Goal: Transaction & Acquisition: Book appointment/travel/reservation

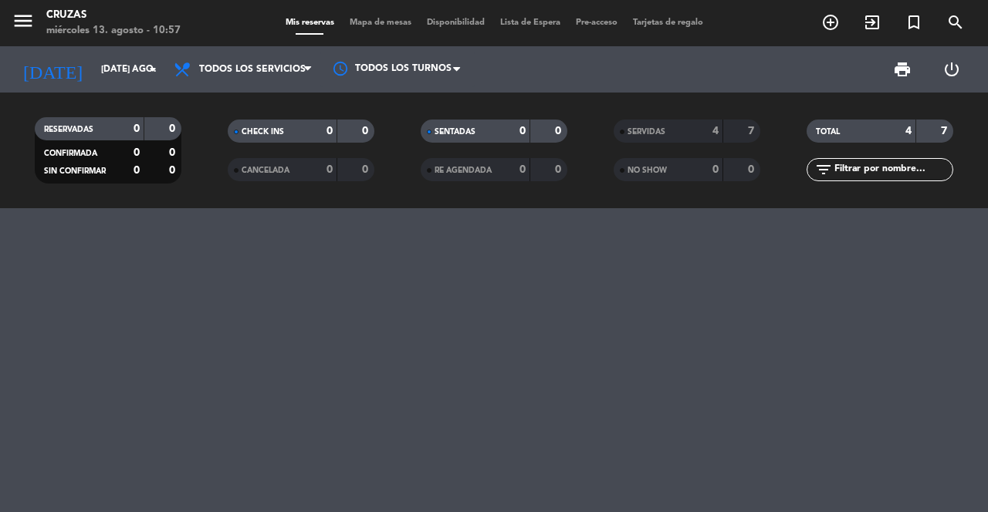
click at [33, 19] on icon "menu" at bounding box center [23, 20] width 23 height 23
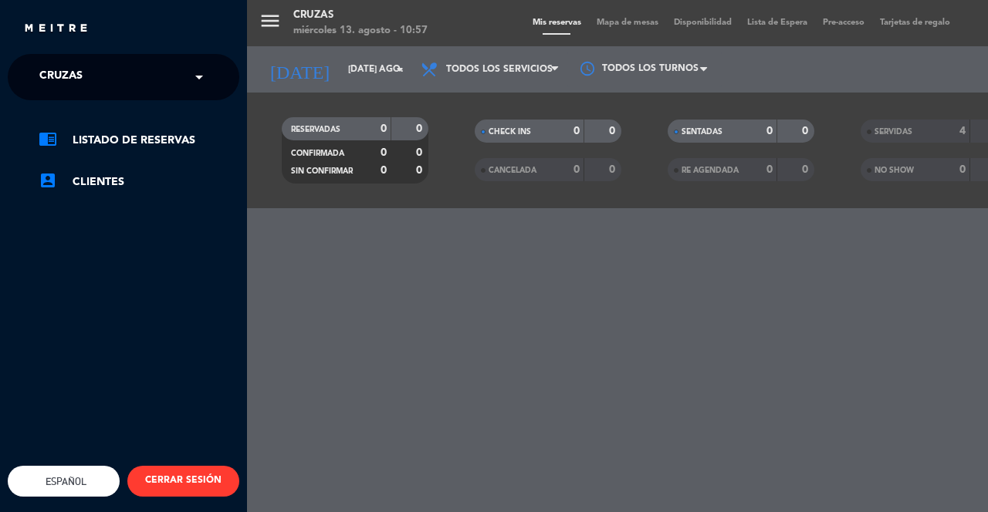
click at [117, 83] on input "text" at bounding box center [125, 78] width 188 height 34
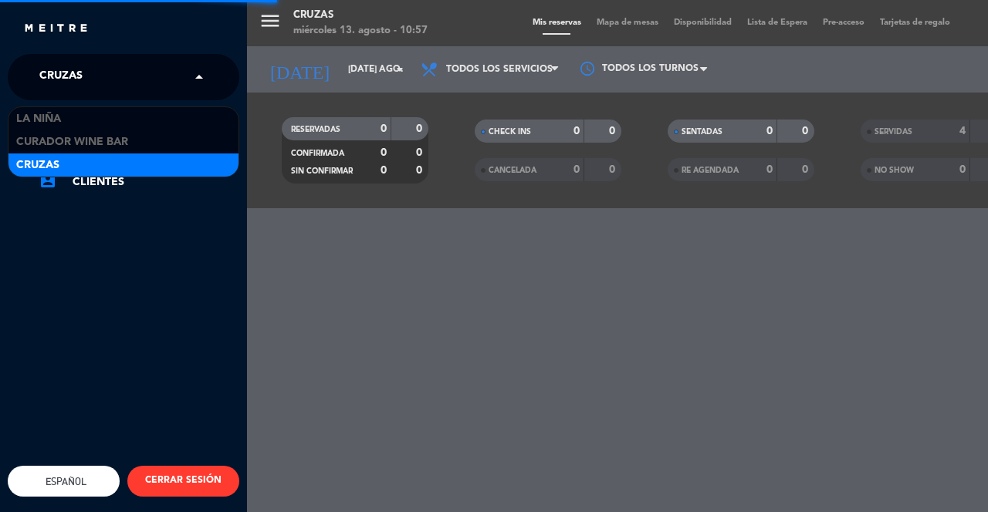
click at [86, 110] on div "La Niña" at bounding box center [123, 118] width 230 height 23
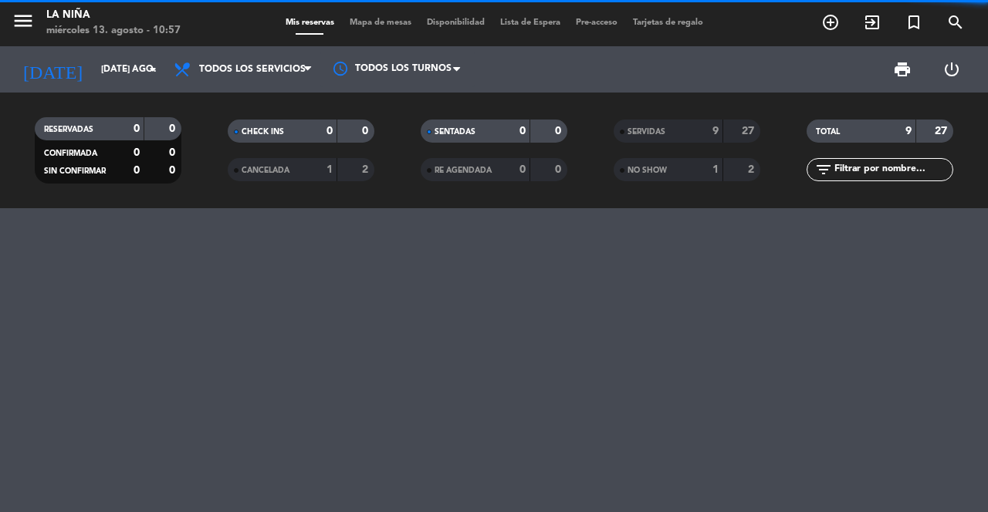
click at [137, 82] on input "[DATE] ago." at bounding box center [154, 69] width 123 height 26
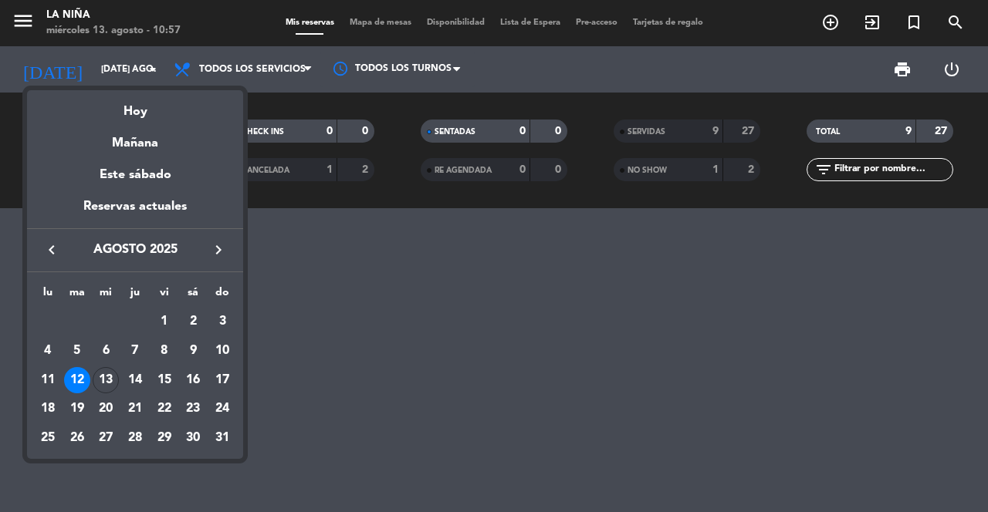
click at [151, 112] on div "Hoy" at bounding box center [135, 106] width 216 height 32
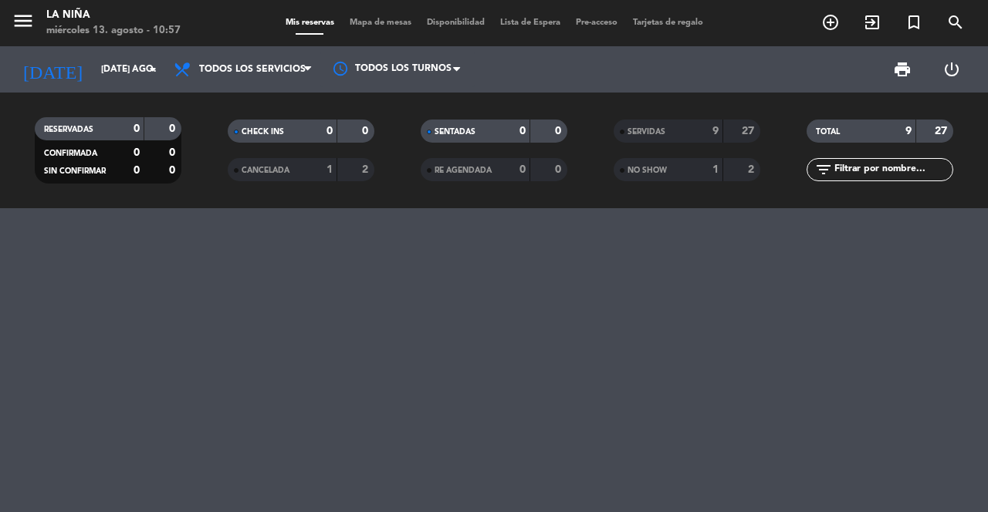
type input "mié. 13 ago."
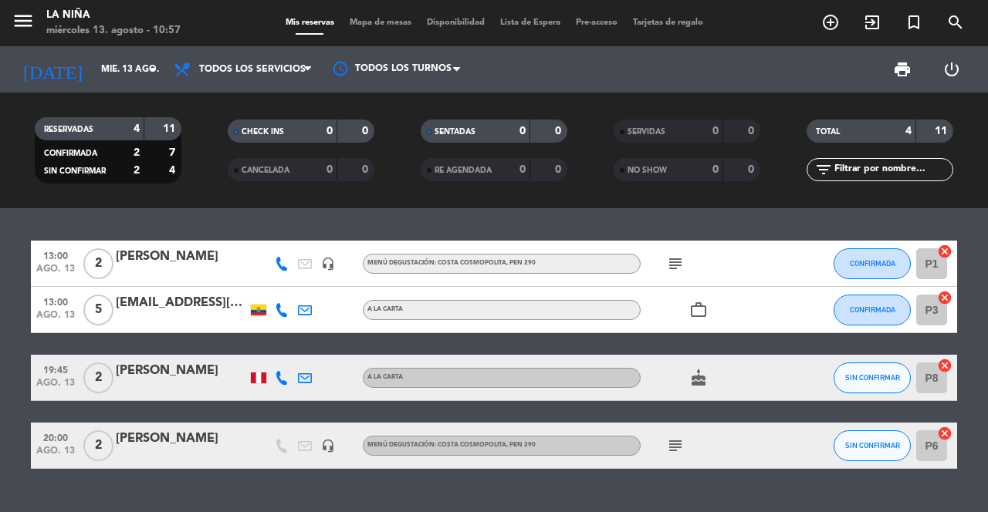
click at [826, 29] on icon "add_circle_outline" at bounding box center [830, 22] width 19 height 19
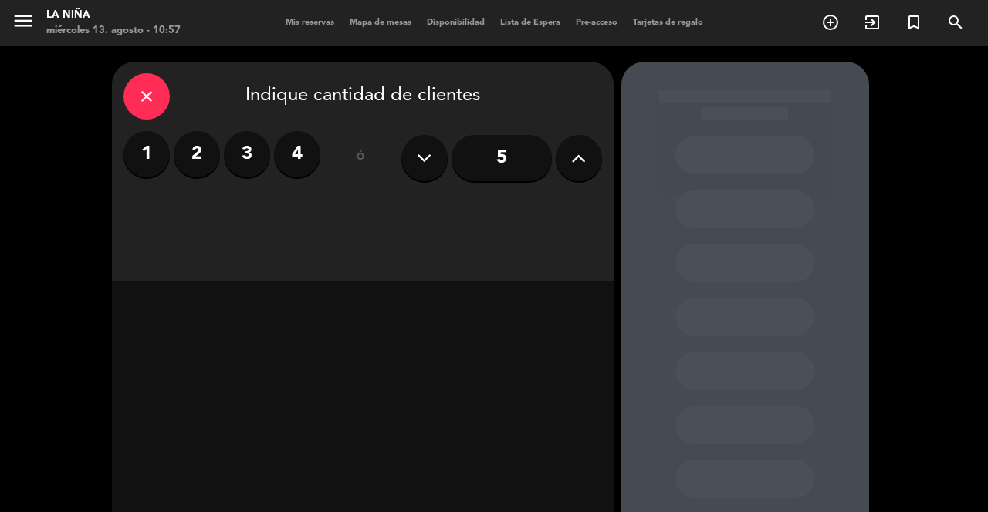
click at [254, 171] on label "3" at bounding box center [247, 154] width 46 height 46
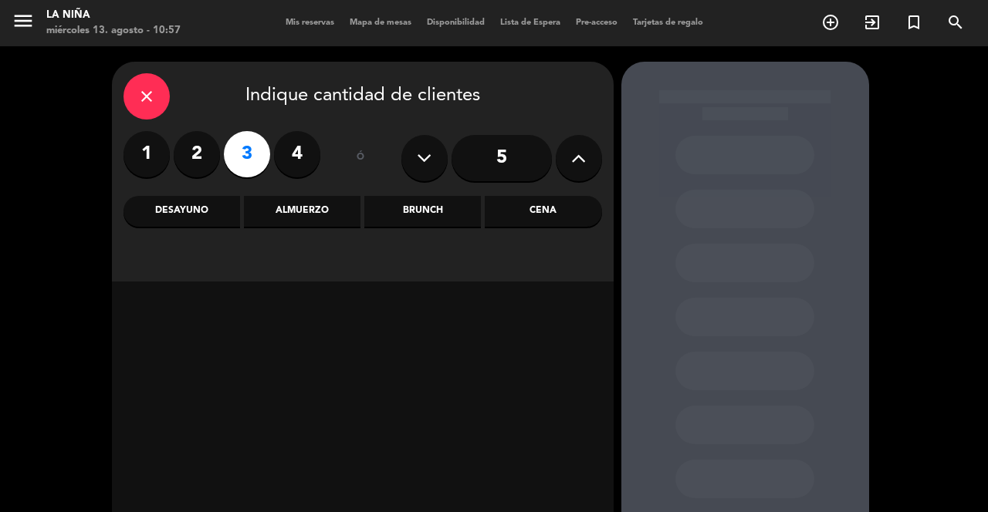
click at [313, 210] on div "Almuerzo" at bounding box center [302, 211] width 117 height 31
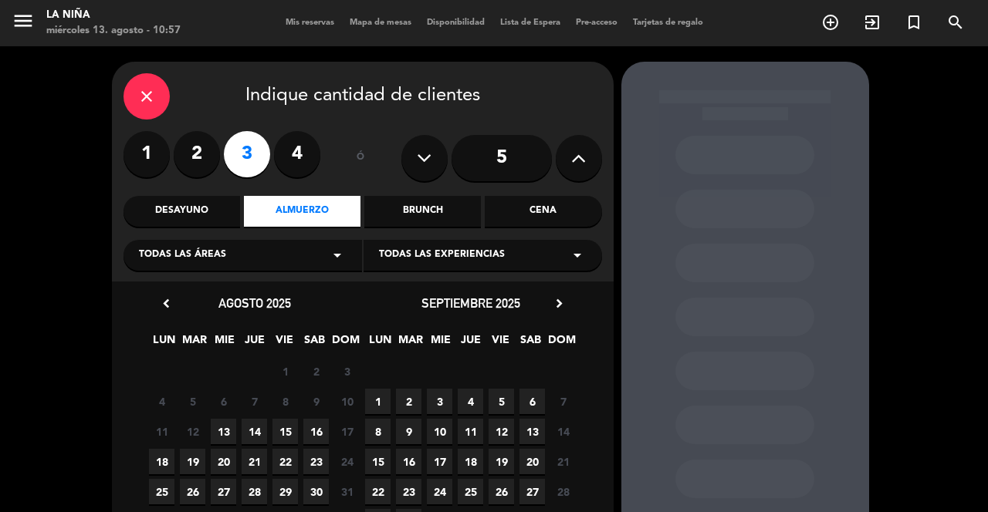
click at [235, 435] on span "13" at bounding box center [223, 431] width 25 height 25
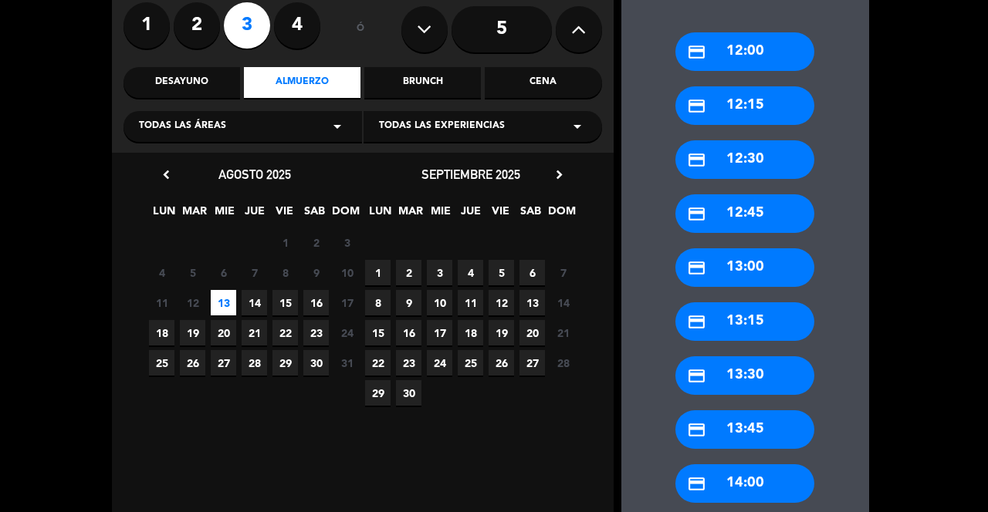
scroll to position [155, 0]
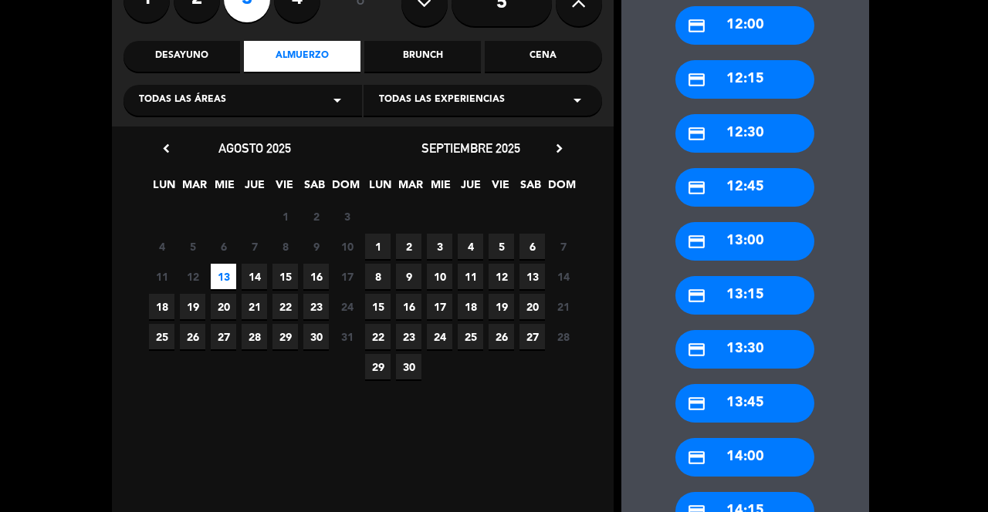
click at [773, 227] on div "credit_card 13:00" at bounding box center [744, 241] width 139 height 39
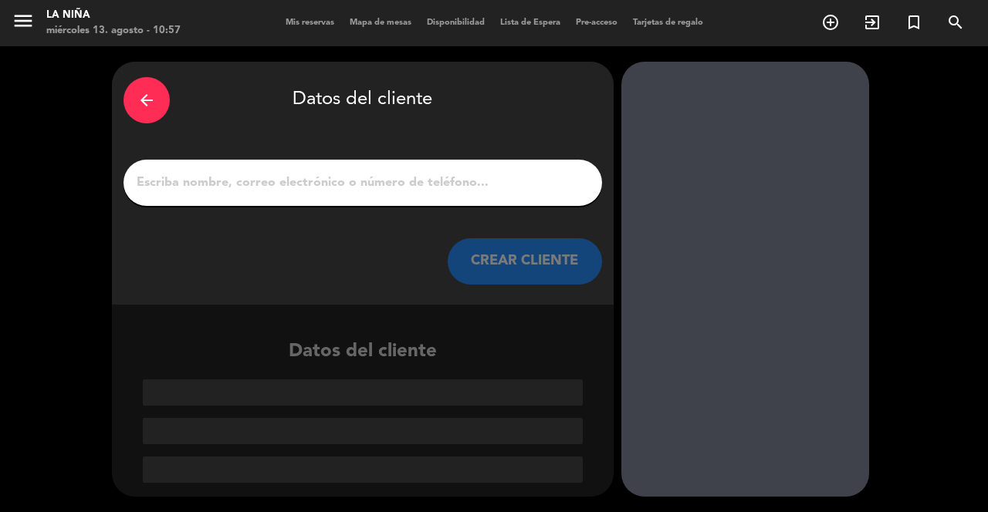
scroll to position [0, 0]
click at [417, 172] on input "1" at bounding box center [362, 183] width 455 height 22
click at [160, 81] on div "arrow_back" at bounding box center [146, 100] width 46 height 46
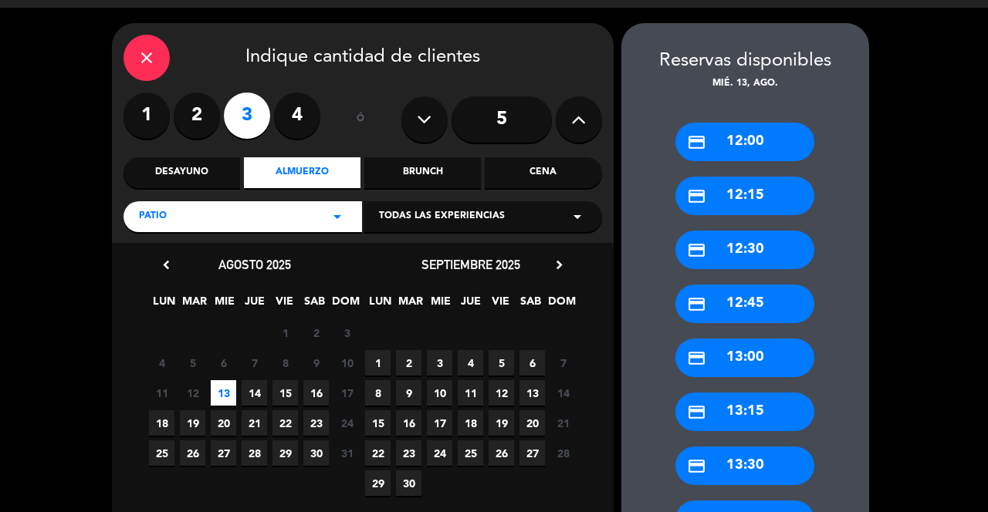
scroll to position [44, 0]
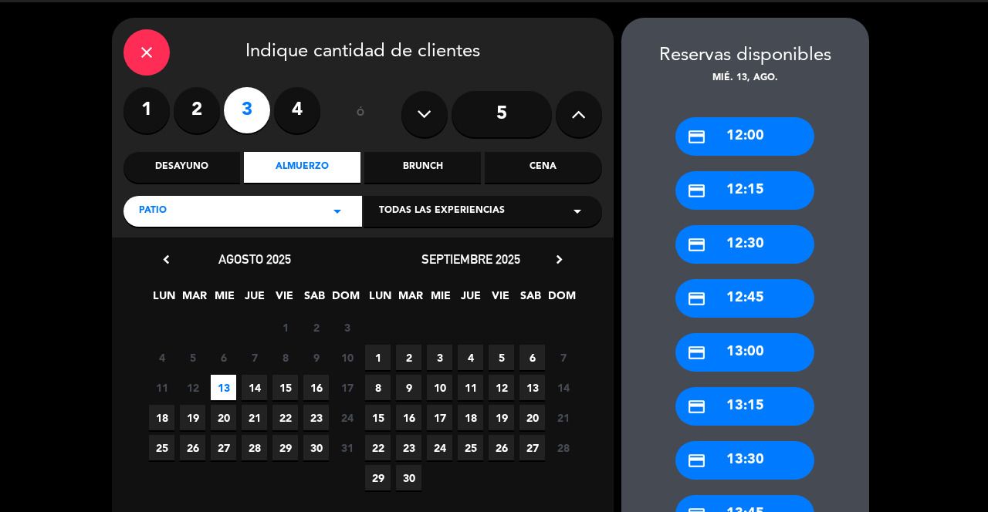
click at [765, 392] on div "credit_card 13:15" at bounding box center [744, 406] width 139 height 39
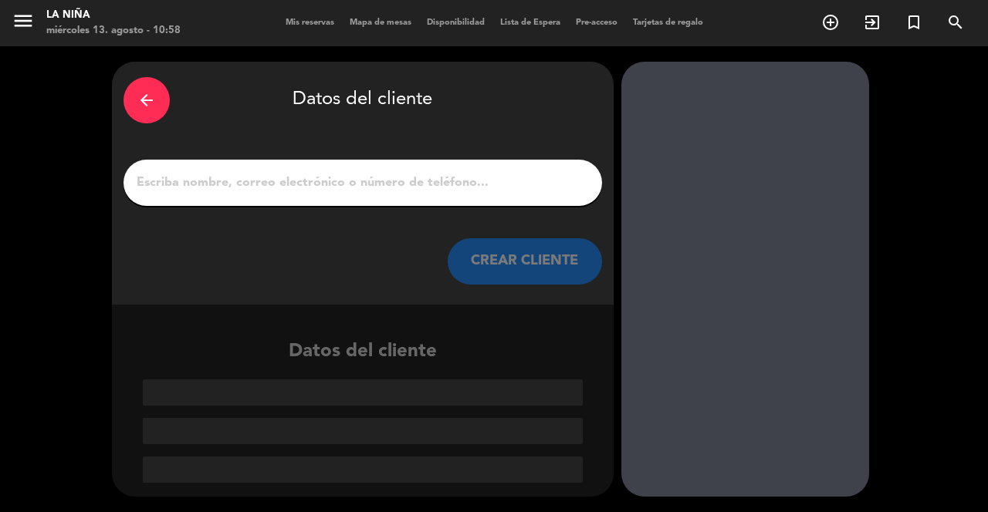
scroll to position [0, 0]
click at [340, 172] on input "1" at bounding box center [362, 183] width 455 height 22
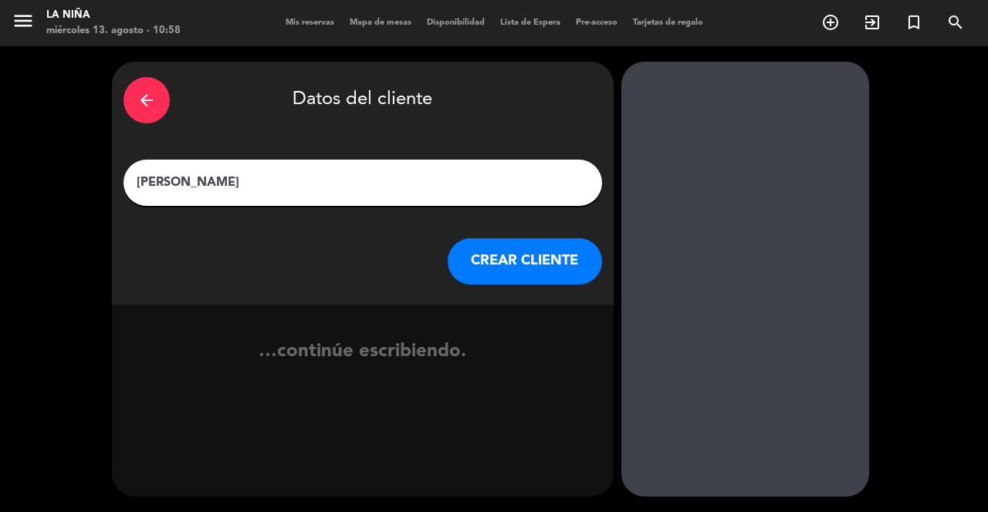
type input "[PERSON_NAME]"
click at [536, 240] on button "CREAR CLIENTE" at bounding box center [525, 261] width 154 height 46
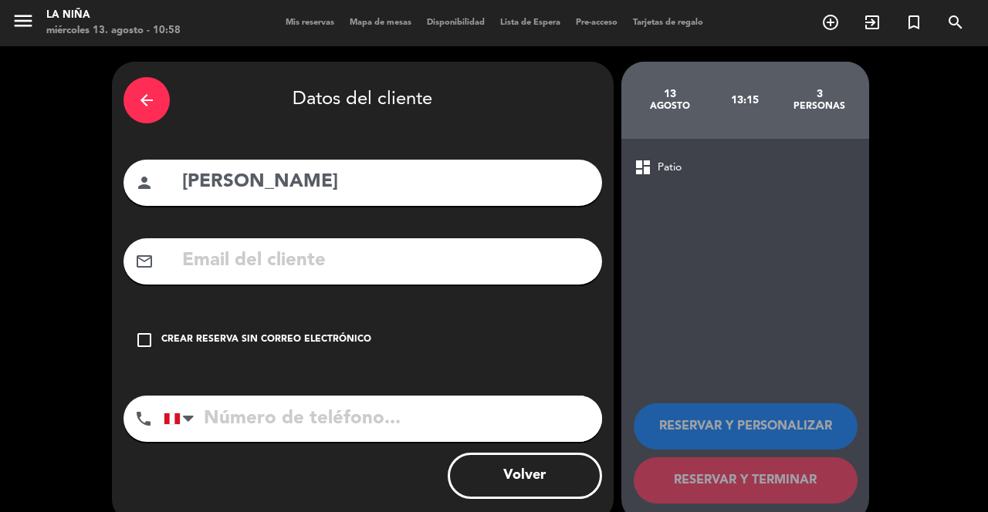
click at [163, 333] on div "Crear reserva sin correo electrónico" at bounding box center [266, 340] width 210 height 15
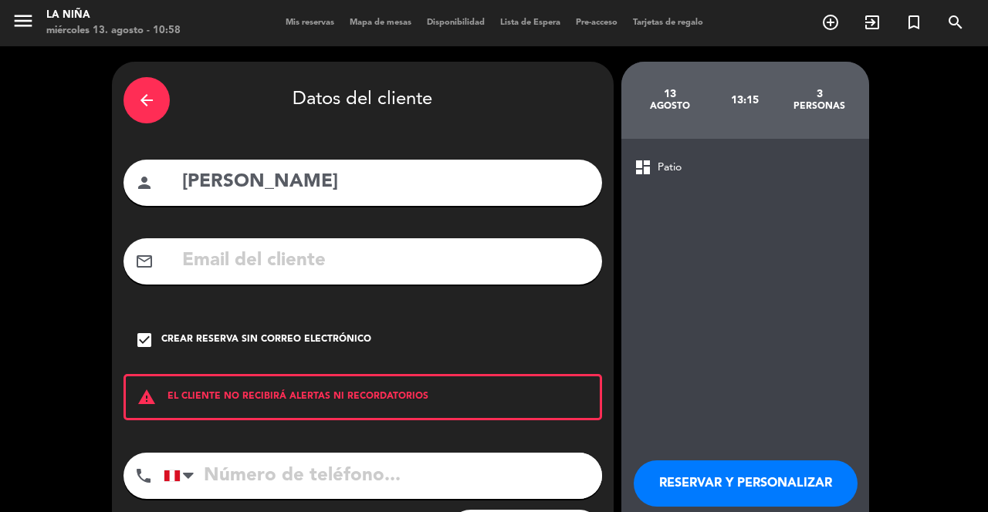
click at [270, 455] on input "tel" at bounding box center [383, 476] width 438 height 46
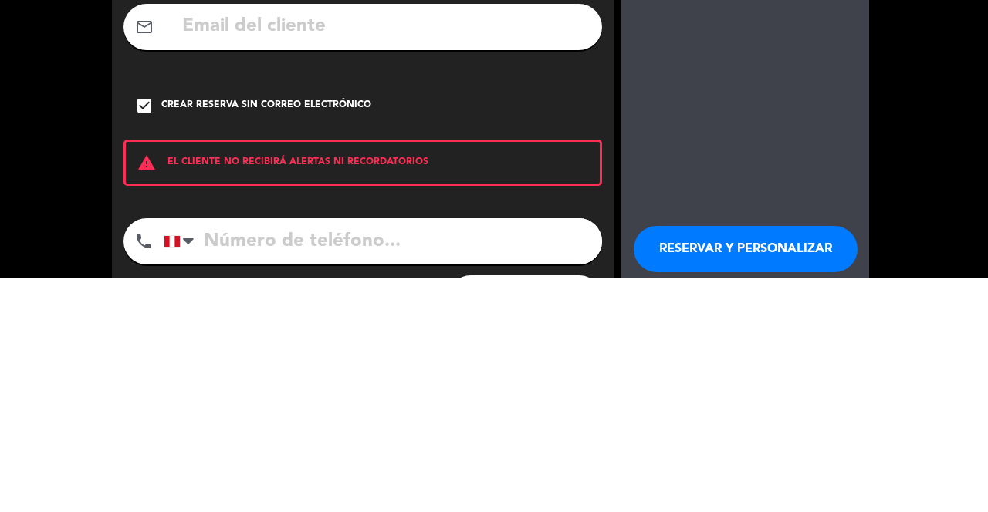
scroll to position [74, 0]
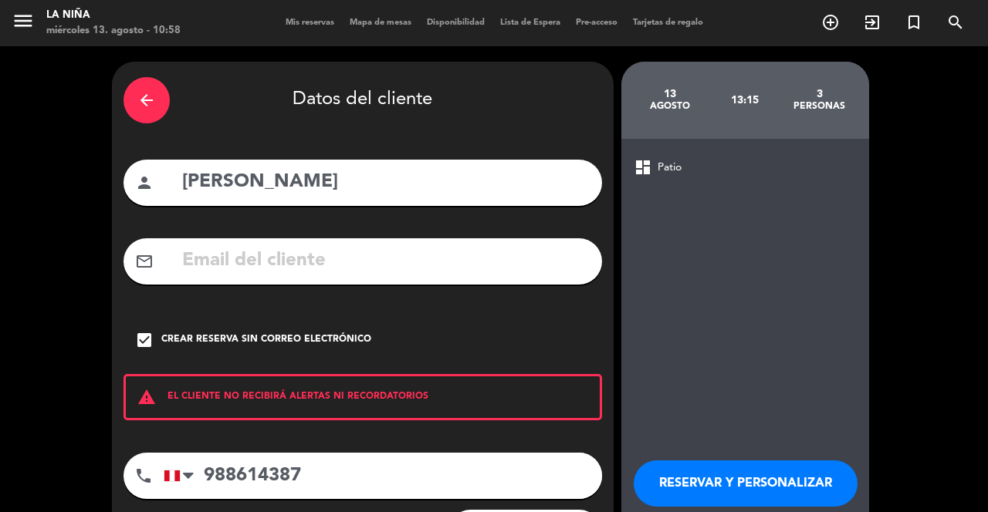
type input "988614387"
click at [783, 461] on button "RESERVAR Y PERSONALIZAR" at bounding box center [746, 484] width 224 height 46
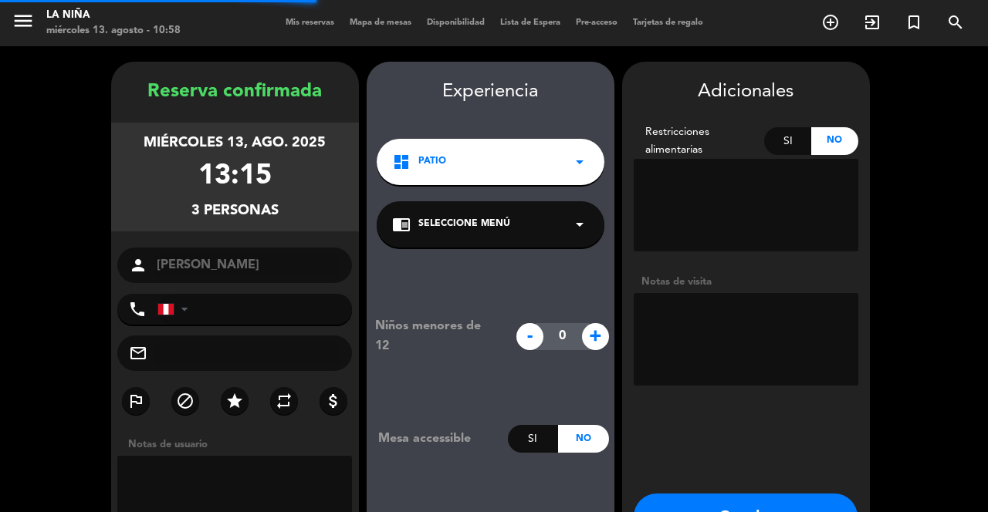
type input "[PHONE_NUMBER]"
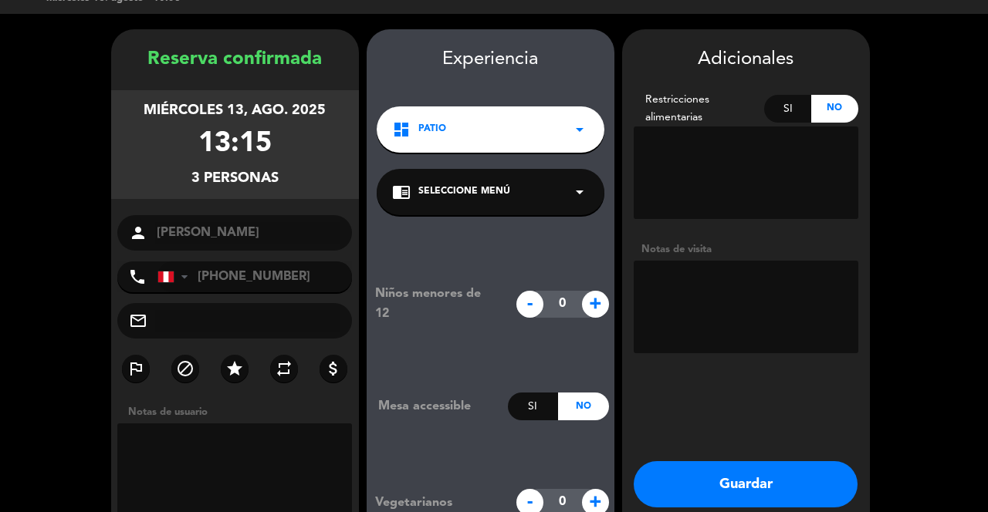
scroll to position [0, 0]
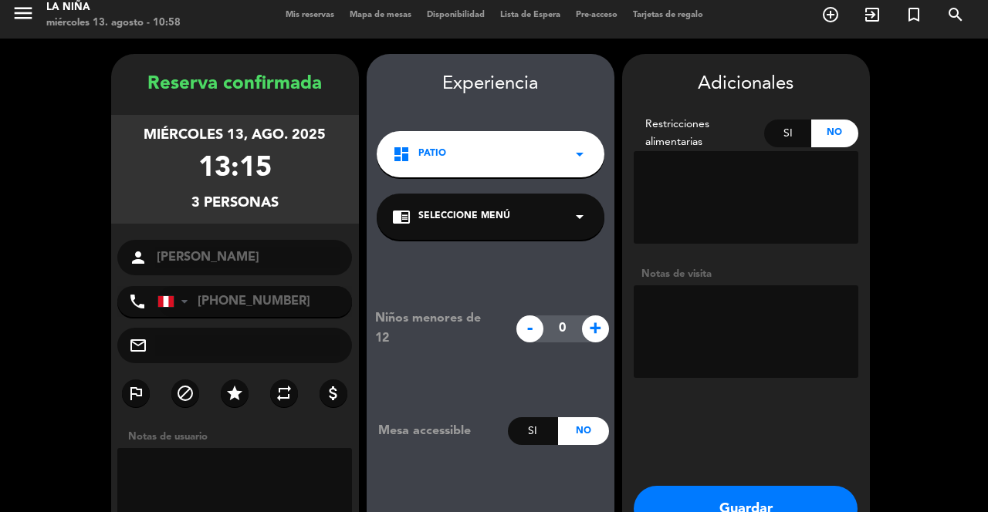
scroll to position [32, 0]
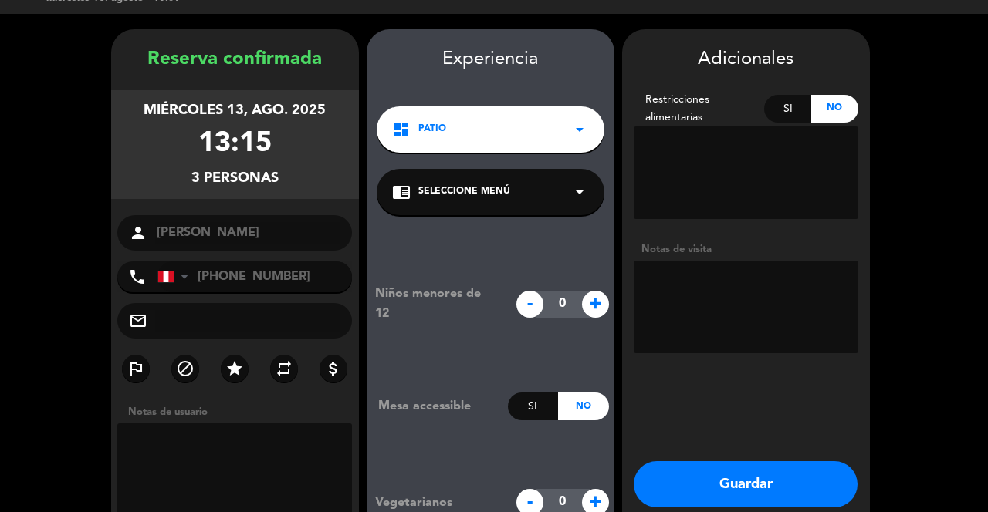
click at [725, 289] on textarea at bounding box center [746, 307] width 225 height 93
type textarea "Cumpleaños"
click at [750, 480] on button "Guardar" at bounding box center [746, 485] width 224 height 46
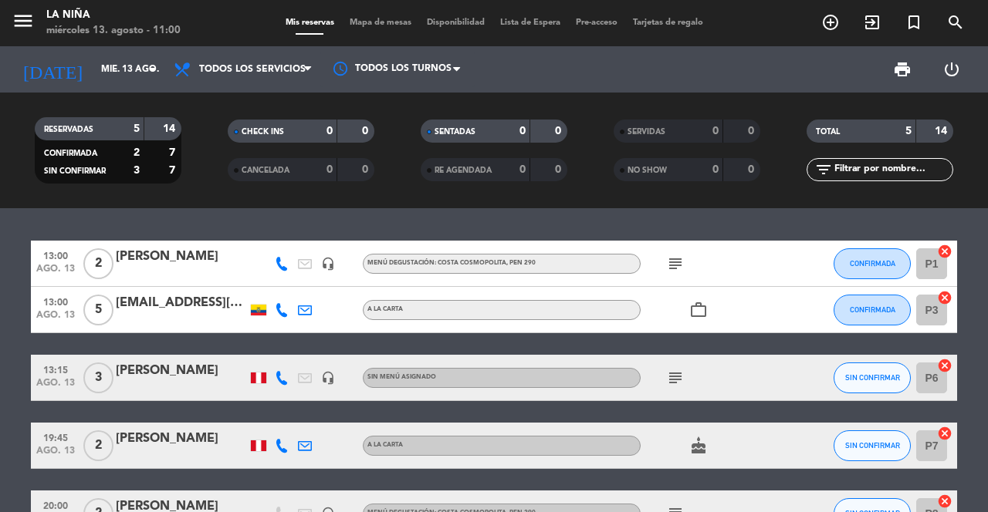
scroll to position [28, 0]
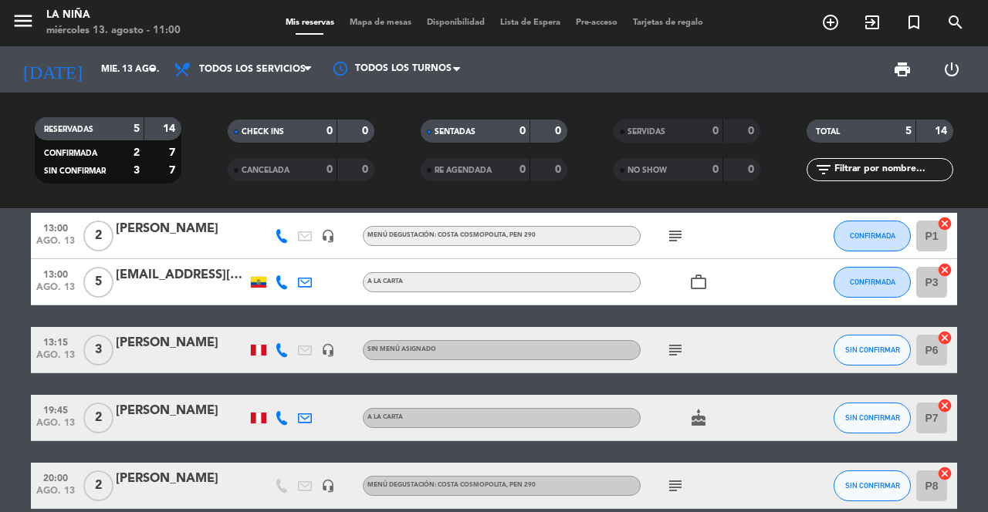
click at [677, 481] on icon "subject" at bounding box center [675, 486] width 19 height 19
click at [674, 350] on icon "subject" at bounding box center [675, 350] width 19 height 19
click at [671, 229] on icon "subject" at bounding box center [675, 236] width 19 height 19
